Goal: Task Accomplishment & Management: Manage account settings

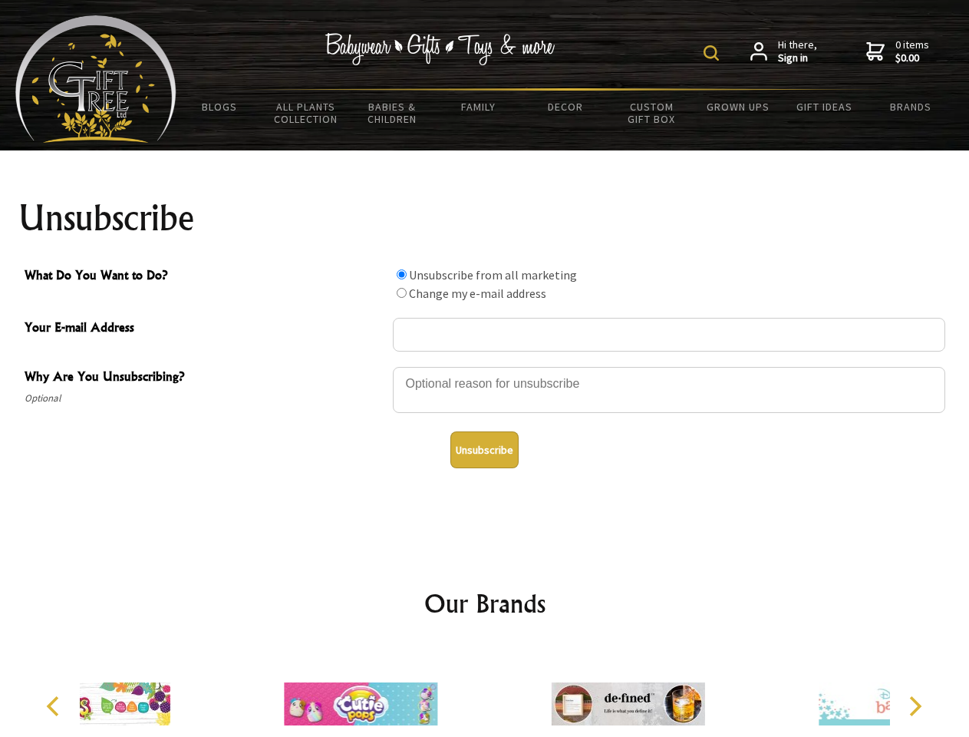
click at [714, 53] on img at bounding box center [711, 52] width 15 height 15
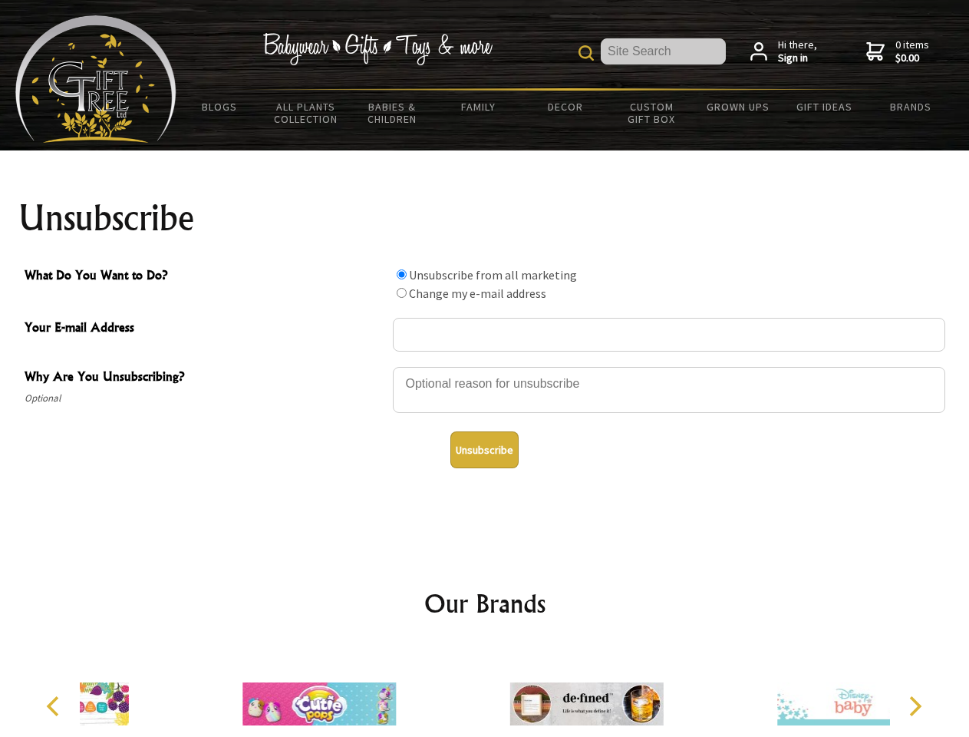
click at [485, 366] on div at bounding box center [669, 392] width 553 height 54
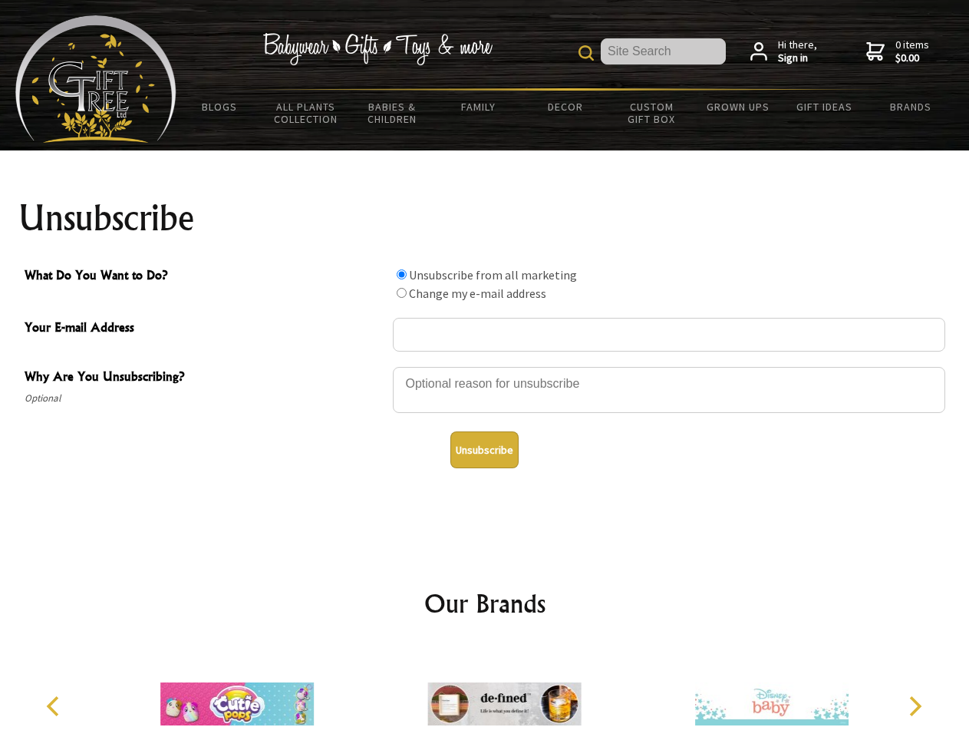
click at [401, 274] on input "What Do You Want to Do?" at bounding box center [402, 274] width 10 height 10
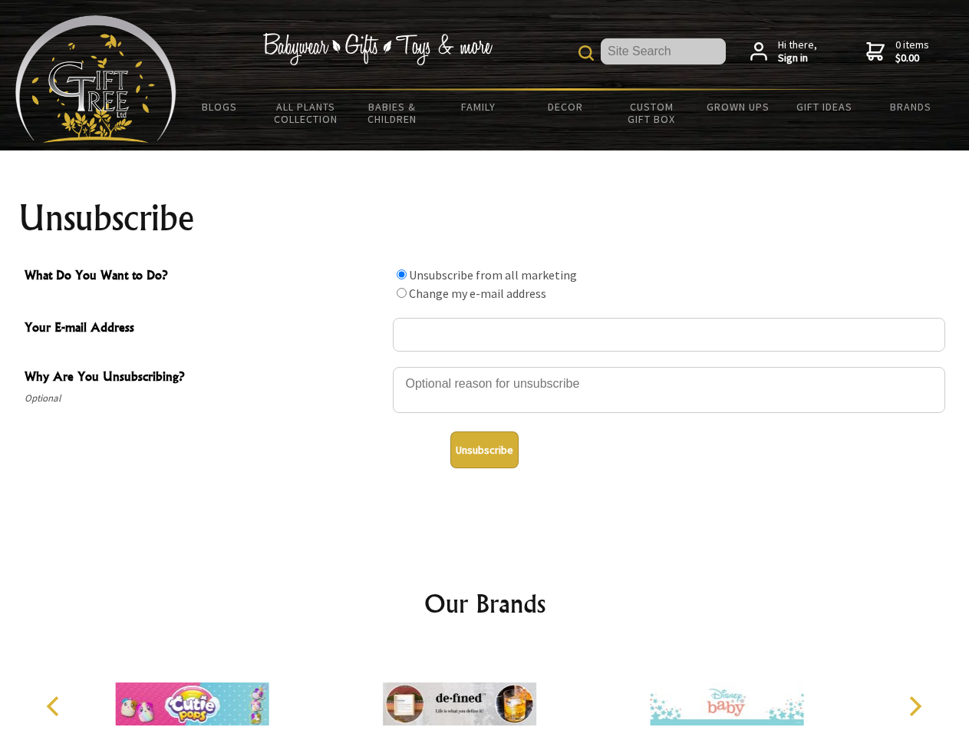
click at [401, 292] on input "What Do You Want to Do?" at bounding box center [402, 293] width 10 height 10
radio input "true"
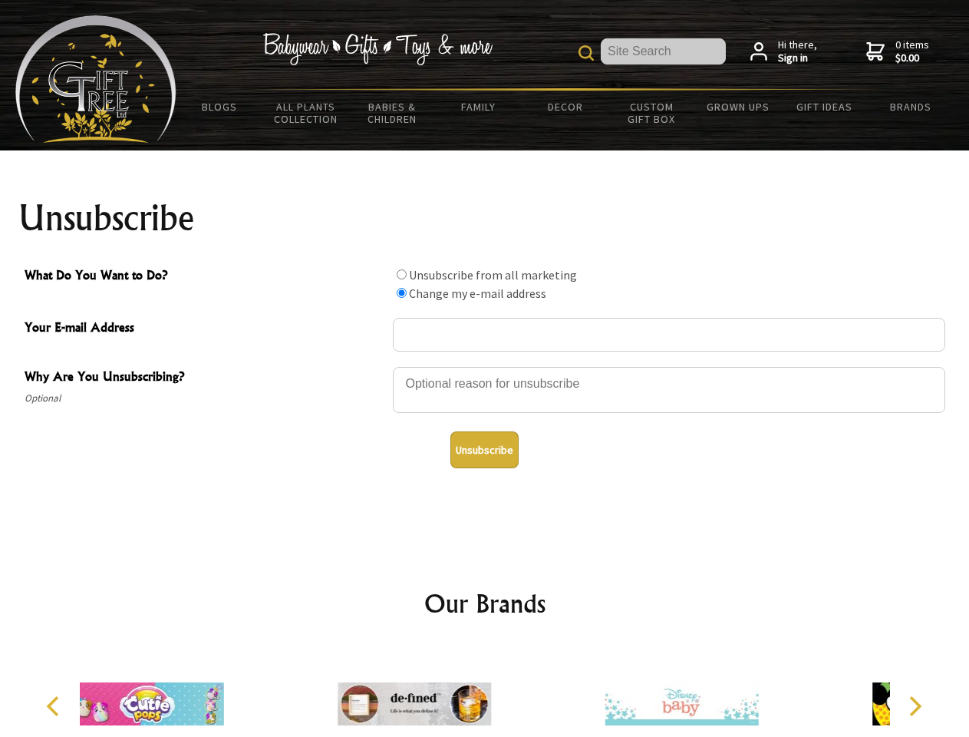
click at [484, 450] on button "Unsubscribe" at bounding box center [485, 449] width 68 height 37
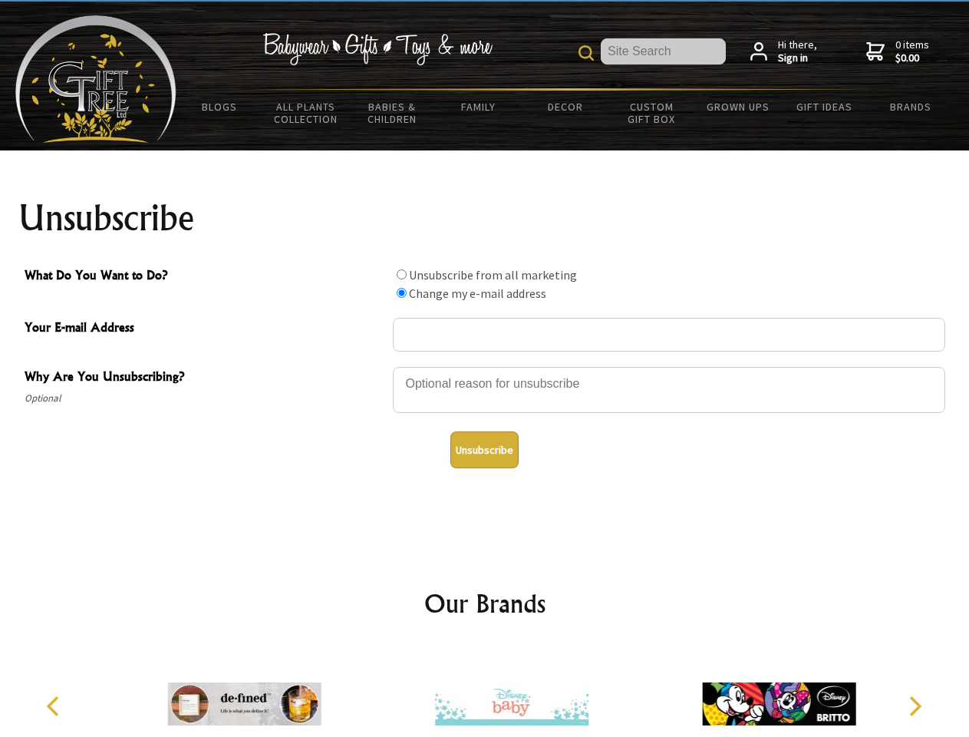
click at [485, 692] on img at bounding box center [512, 703] width 154 height 115
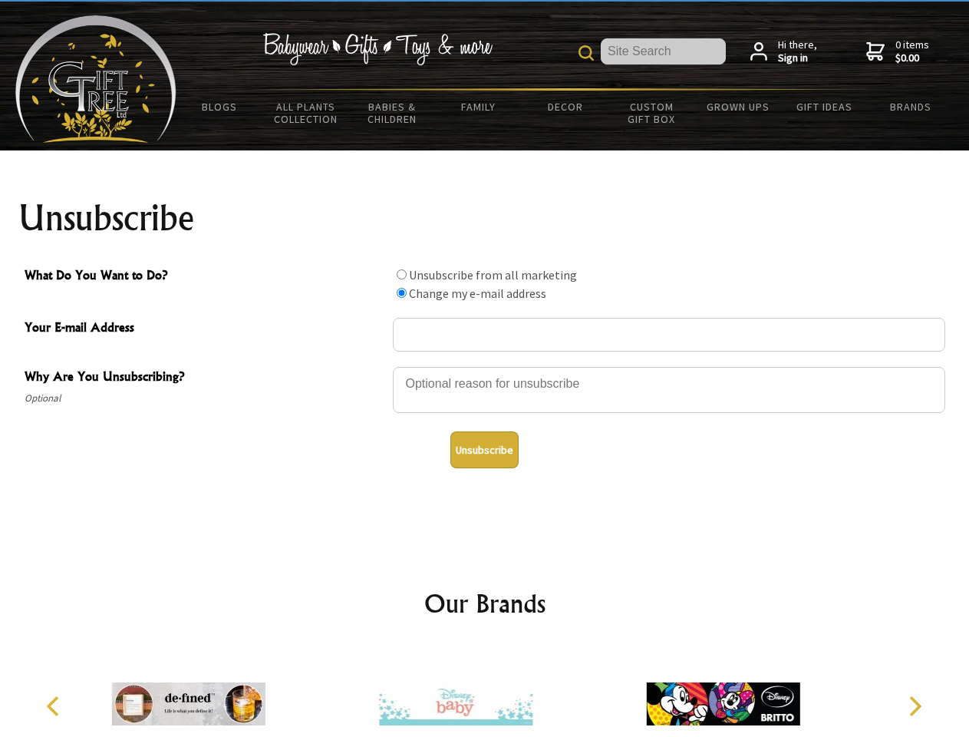
click at [55, 706] on icon "Previous" at bounding box center [55, 706] width 20 height 20
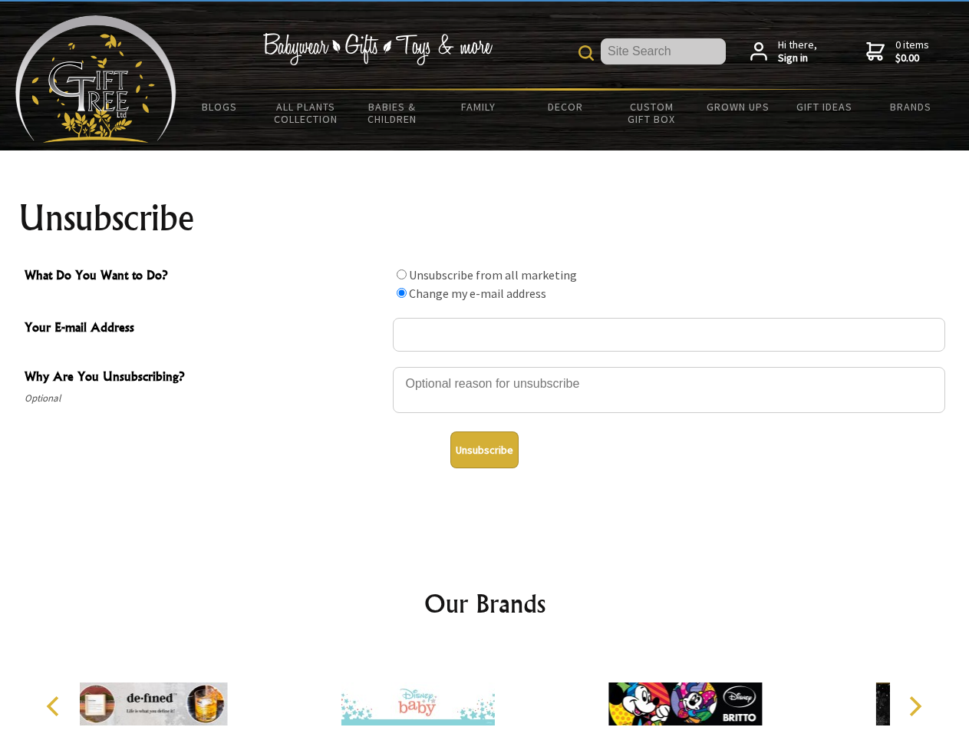
click at [915, 706] on icon "Next" at bounding box center [914, 706] width 20 height 20
